Goal: Transaction & Acquisition: Purchase product/service

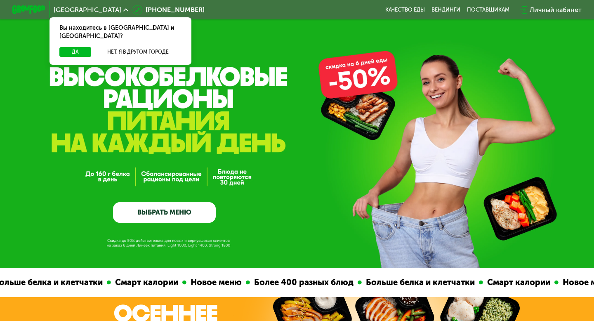
click at [172, 213] on link "ВЫБРАТЬ МЕНЮ" at bounding box center [164, 212] width 103 height 21
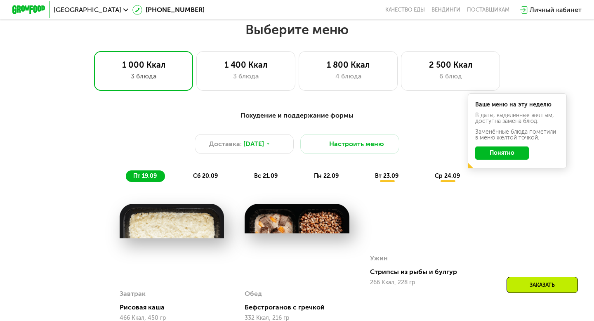
scroll to position [524, 0]
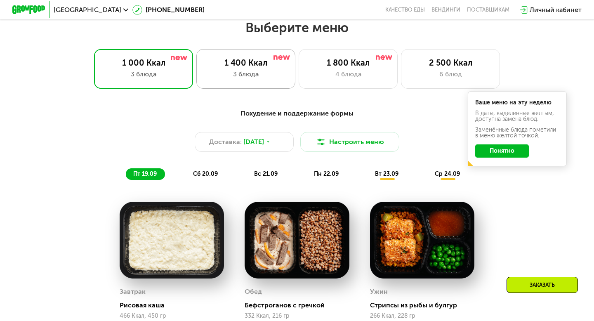
click at [241, 73] on div "3 блюда" at bounding box center [246, 74] width 82 height 10
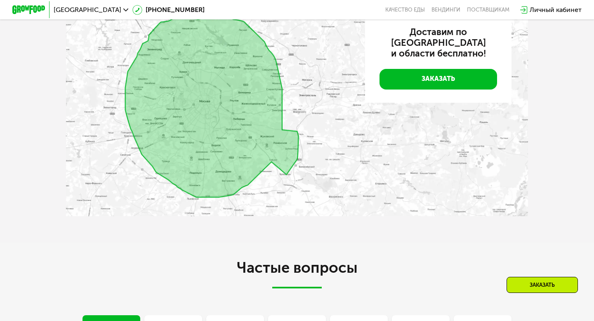
scroll to position [1849, 0]
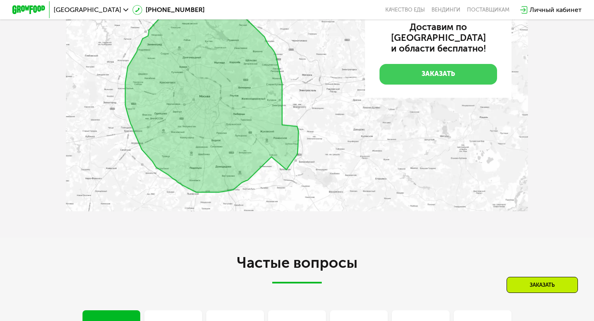
click at [415, 85] on link "Заказать" at bounding box center [438, 74] width 118 height 21
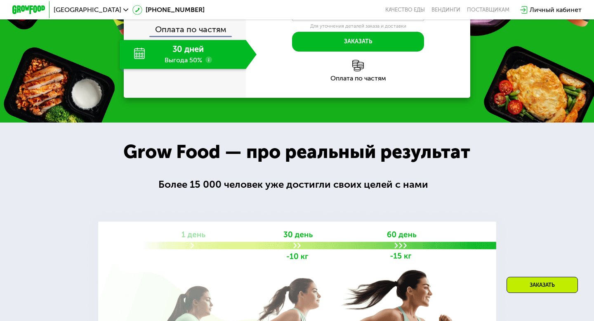
scroll to position [971, 0]
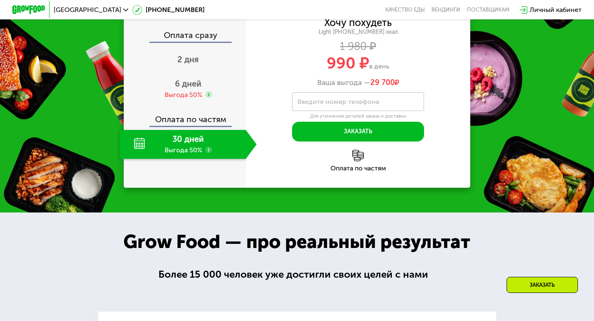
click at [204, 159] on div "30 дней Выгода 50%" at bounding box center [183, 144] width 126 height 29
click at [205, 126] on div "Оплата по частям" at bounding box center [185, 116] width 121 height 19
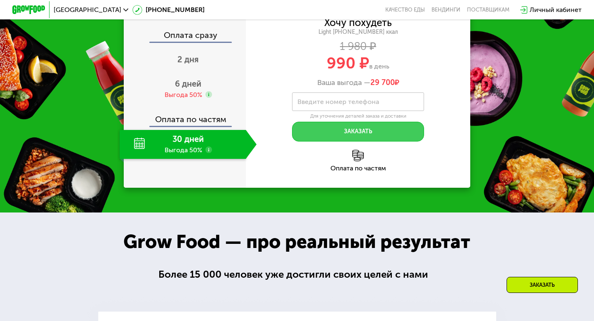
click at [335, 141] on button "Заказать" at bounding box center [358, 132] width 132 height 20
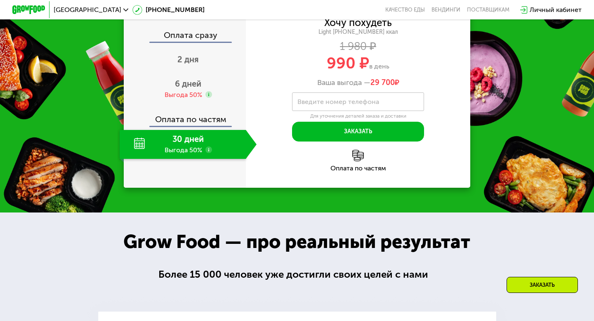
click at [331, 104] on label "Введите номер телефона" at bounding box center [338, 101] width 82 height 5
click at [331, 111] on input "Введите номер телефона" at bounding box center [358, 101] width 132 height 19
